Goal: Task Accomplishment & Management: Use online tool/utility

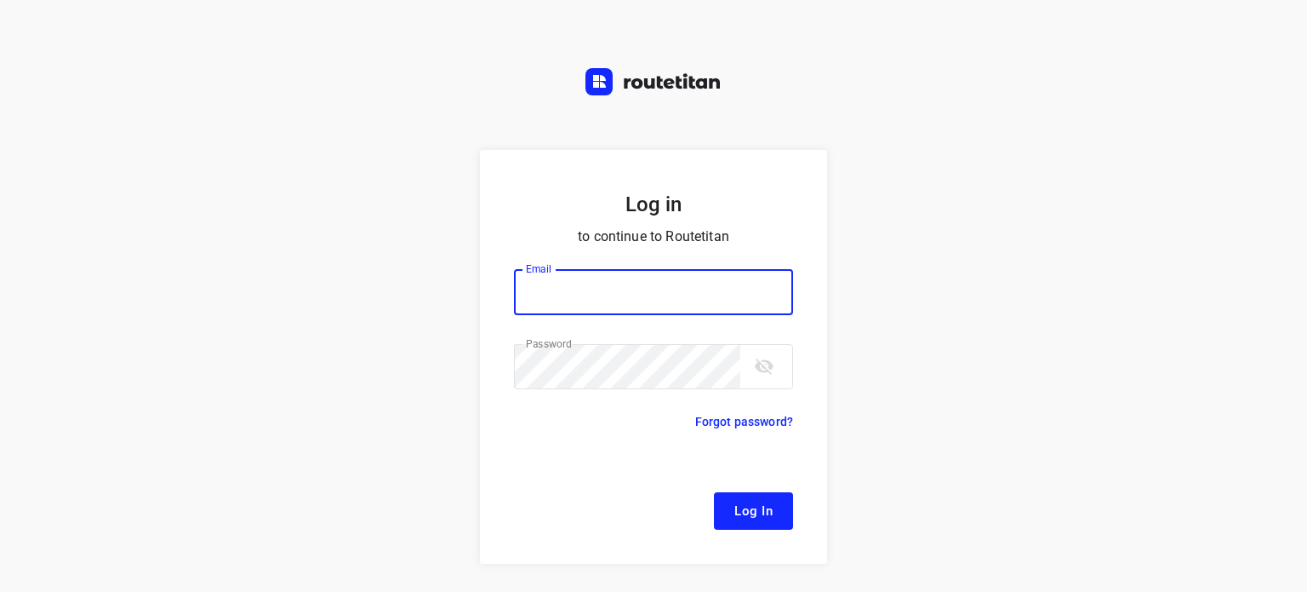
type input "[EMAIL_ADDRESS][DOMAIN_NAME]"
click at [763, 498] on button "Log In" at bounding box center [753, 510] width 79 height 37
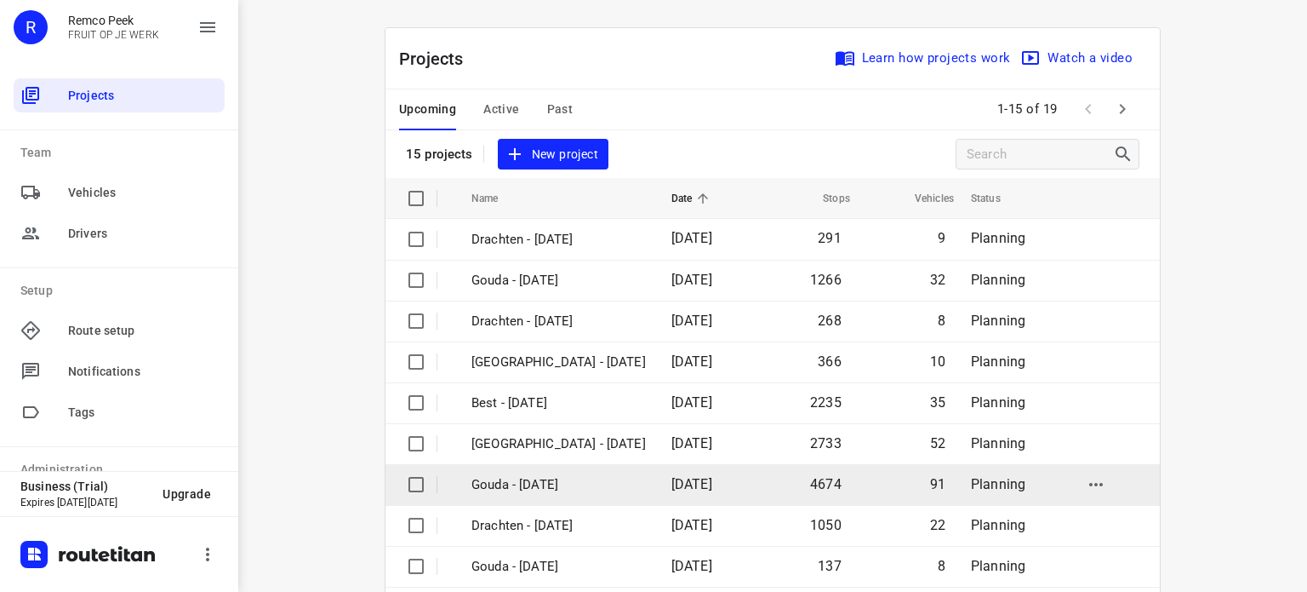
click at [545, 476] on p "Gouda - [DATE]" at bounding box center [559, 485] width 174 height 20
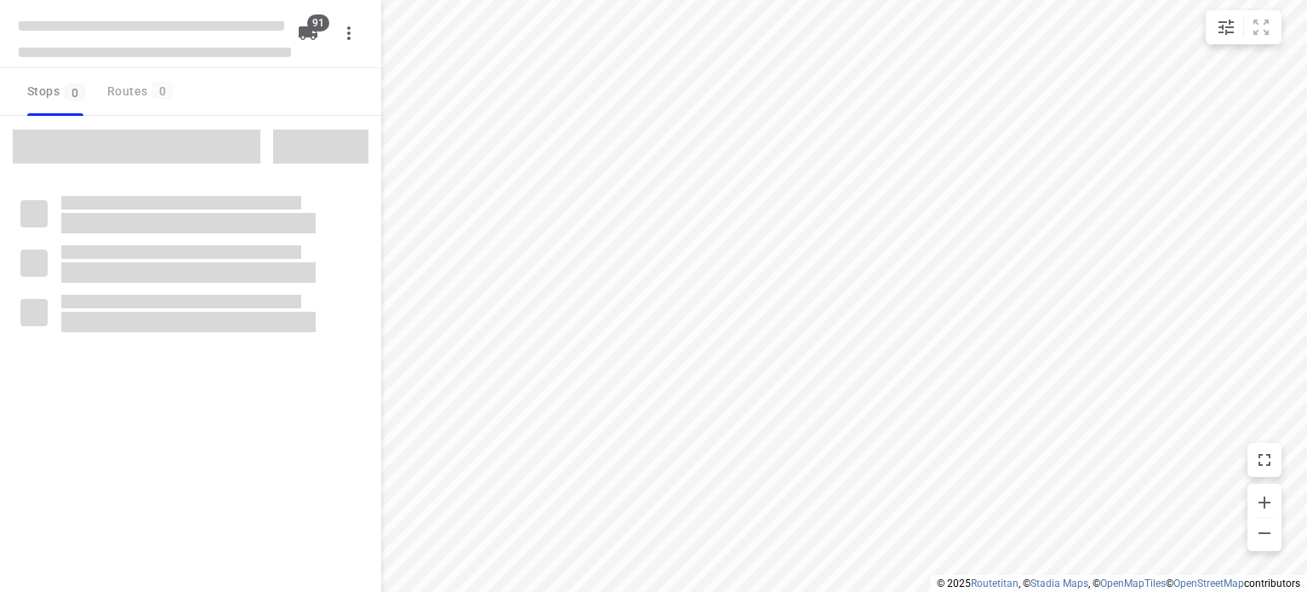
type input "distance"
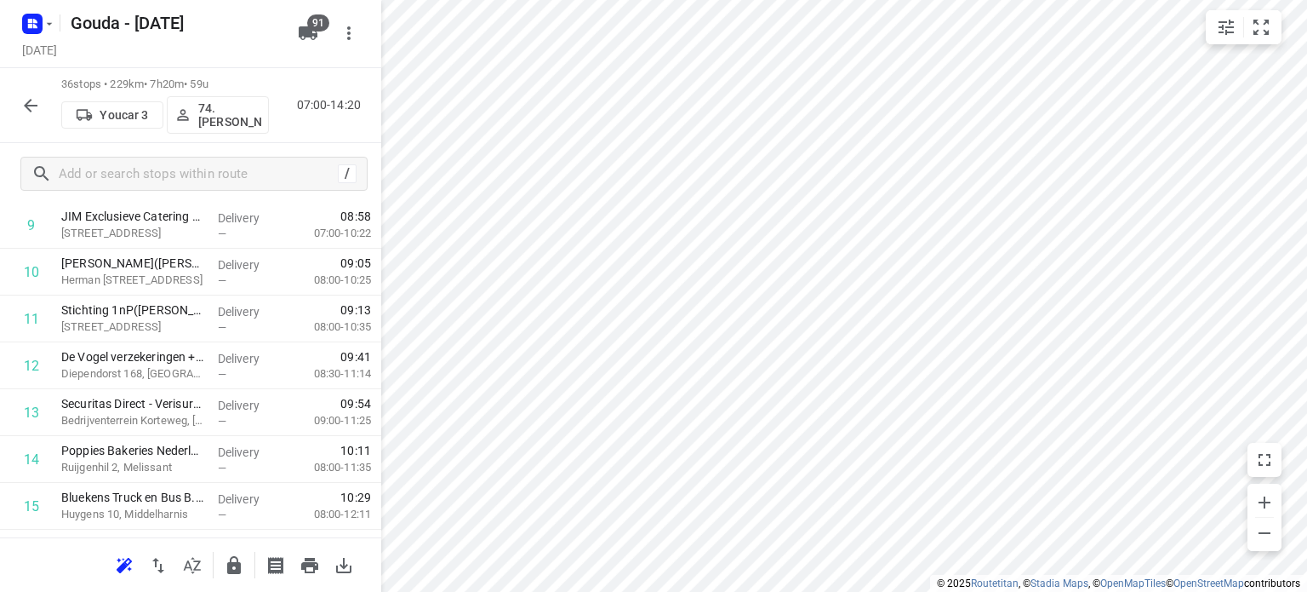
scroll to position [1021, 0]
